Goal: Navigation & Orientation: Find specific page/section

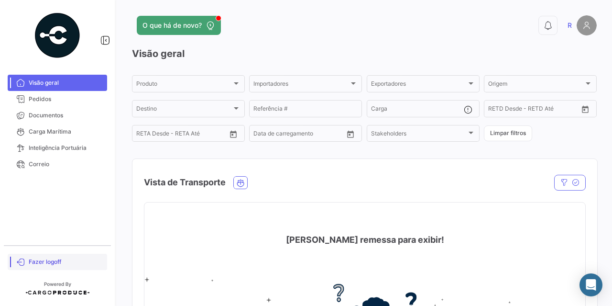
click at [50, 264] on span "Fazer logoff" at bounding box center [66, 261] width 75 height 9
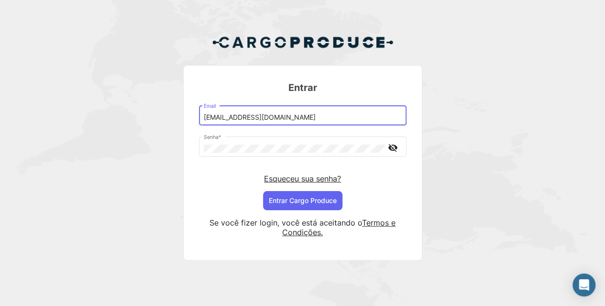
click at [316, 117] on input "[EMAIL_ADDRESS][DOMAIN_NAME]" at bounding box center [303, 117] width 198 height 8
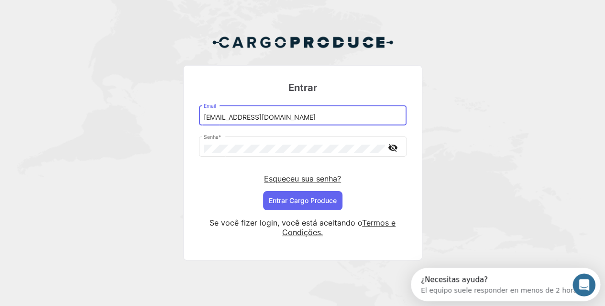
click at [311, 121] on div "[EMAIL_ADDRESS][DOMAIN_NAME] Email" at bounding box center [303, 115] width 198 height 22
click at [311, 120] on input "[EMAIL_ADDRESS][DOMAIN_NAME]" at bounding box center [303, 117] width 198 height 8
click at [213, 190] on div "[EMAIL_ADDRESS][DOMAIN_NAME] Email Senha * visibility_off Esqueceu sua senha? E…" at bounding box center [303, 157] width 208 height 106
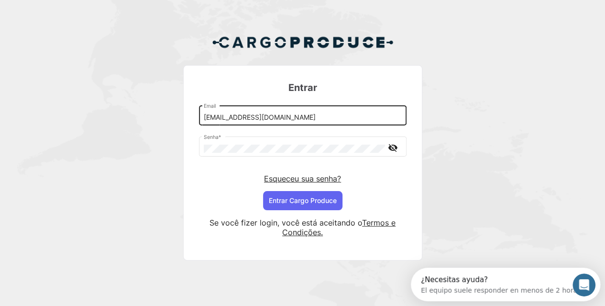
click at [290, 122] on div "[EMAIL_ADDRESS][DOMAIN_NAME] Email" at bounding box center [303, 115] width 198 height 22
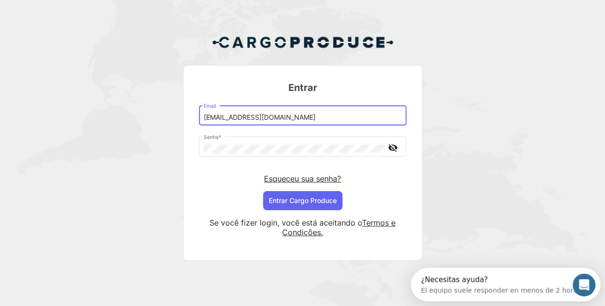
click at [296, 117] on input "[EMAIL_ADDRESS][DOMAIN_NAME]" at bounding box center [303, 117] width 198 height 8
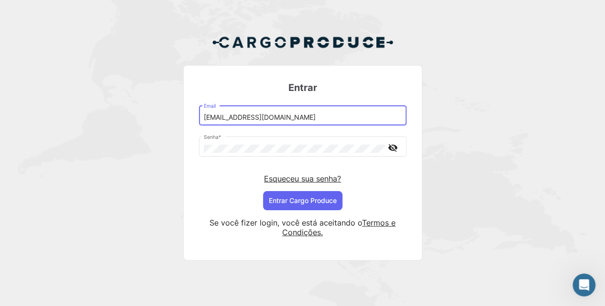
type input "[EMAIL_ADDRESS][DOMAIN_NAME]"
click at [286, 196] on button "Entrar Cargo Produce" at bounding box center [302, 200] width 79 height 19
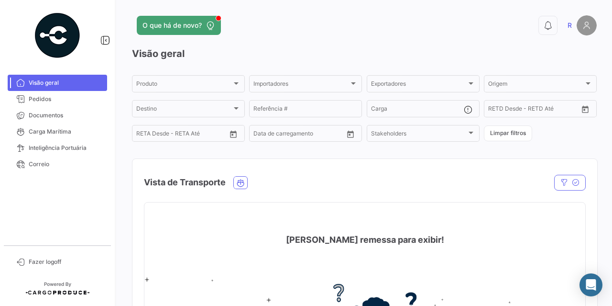
click at [333, 46] on app-header "O que há de novo? 0 R" at bounding box center [364, 31] width 465 height 32
click at [50, 134] on span "Carga Marítima" at bounding box center [66, 131] width 75 height 9
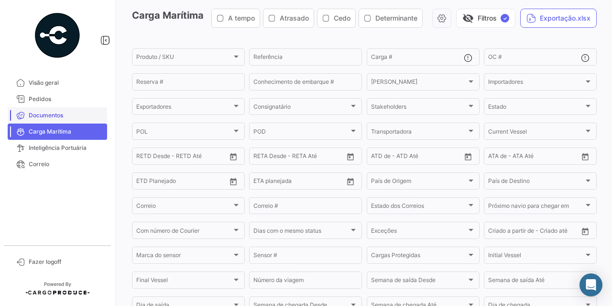
scroll to position [3, 0]
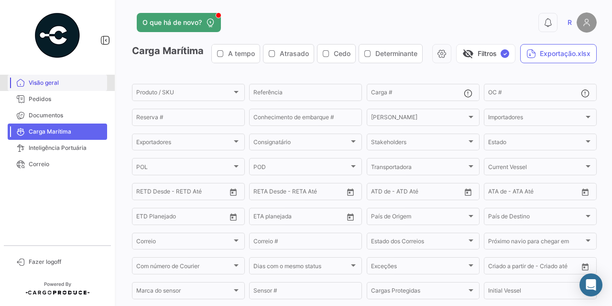
click at [54, 86] on span "Visão geral" at bounding box center [66, 82] width 75 height 9
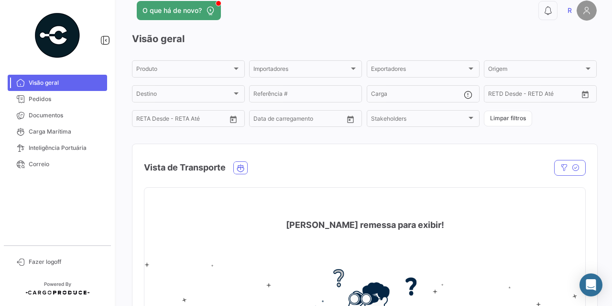
scroll to position [48, 0]
